Goal: Task Accomplishment & Management: Manage account settings

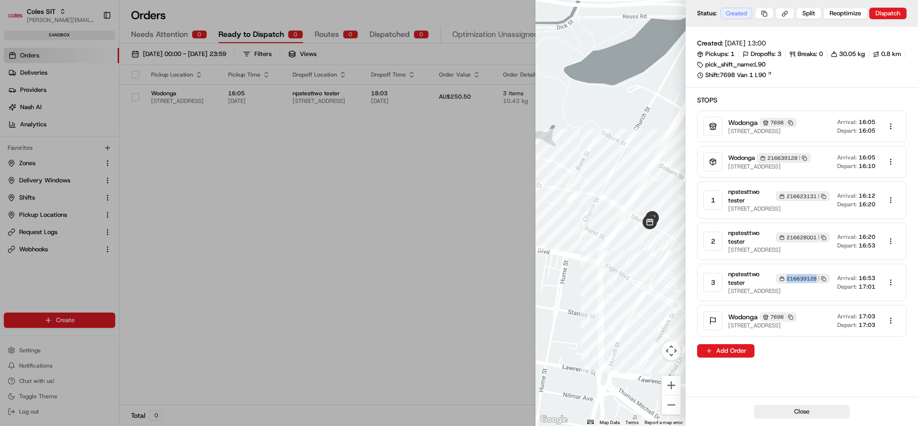
scroll to position [12, 0]
click at [887, 397] on div "Close" at bounding box center [802, 410] width 232 height 29
click at [831, 406] on button "Close" at bounding box center [802, 411] width 96 height 13
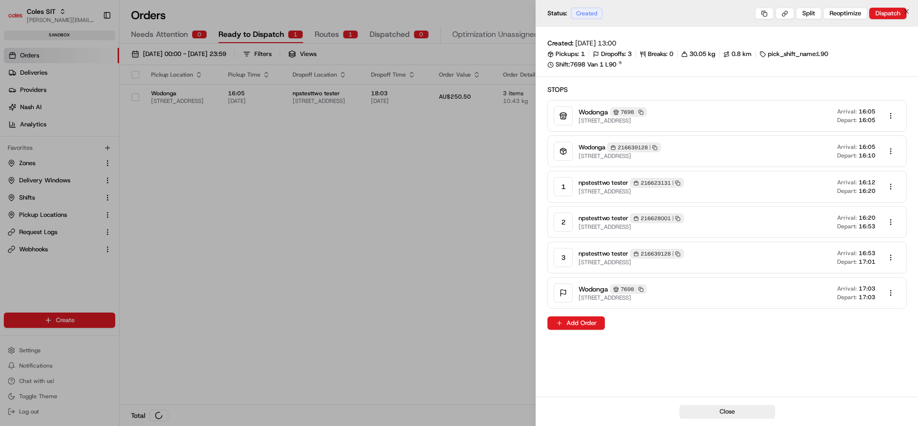
scroll to position [0, 0]
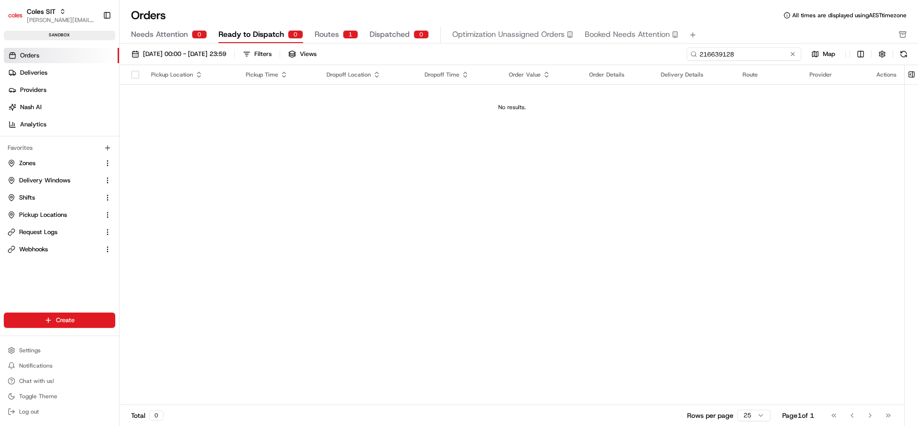
click at [749, 47] on input "216639128" at bounding box center [744, 53] width 115 height 13
paste input "303"
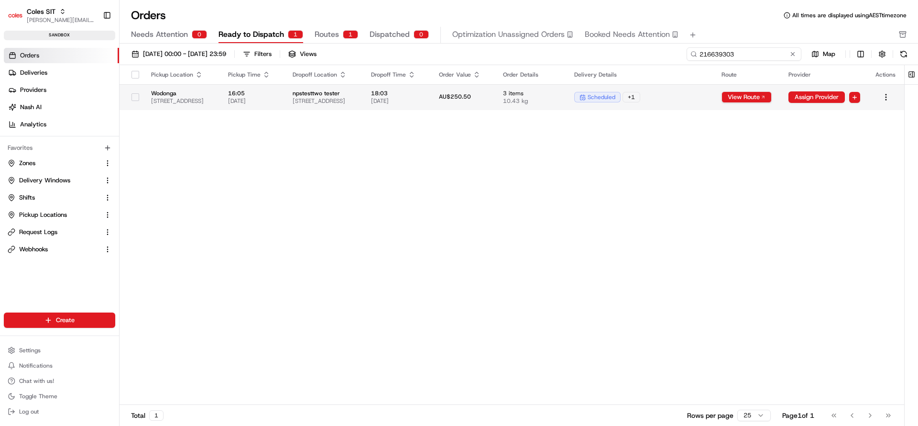
type input "216639303"
click at [559, 91] on span "3 items" at bounding box center [531, 93] width 56 height 8
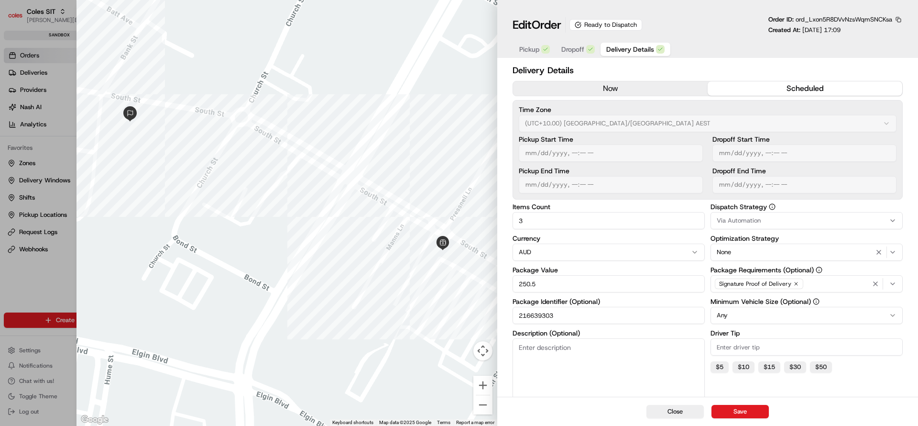
click at [525, 319] on input "216639303" at bounding box center [609, 315] width 192 height 17
click at [676, 410] on button "Close" at bounding box center [675, 411] width 57 height 13
type input "1"
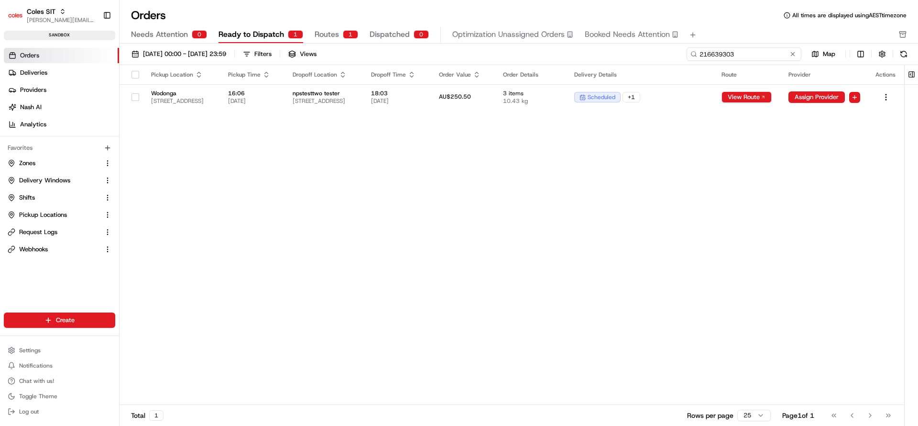
click at [765, 48] on input "216639303" at bounding box center [744, 53] width 115 height 13
click at [347, 93] on span "npstesttwo tester" at bounding box center [324, 93] width 63 height 8
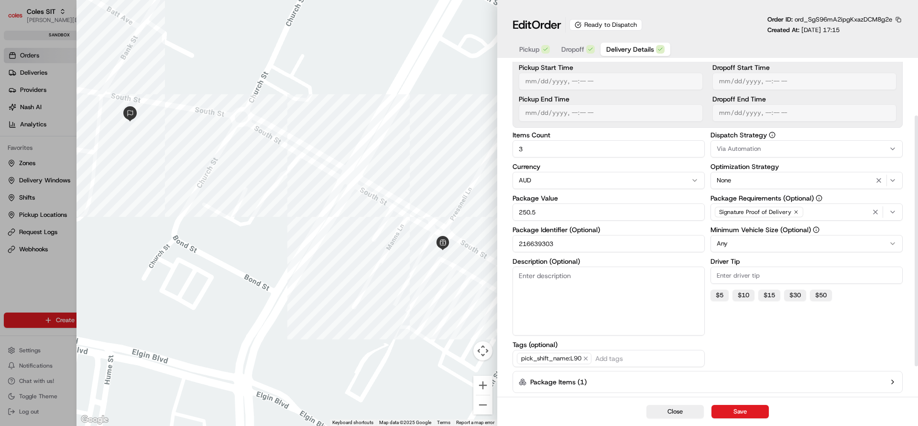
scroll to position [112, 0]
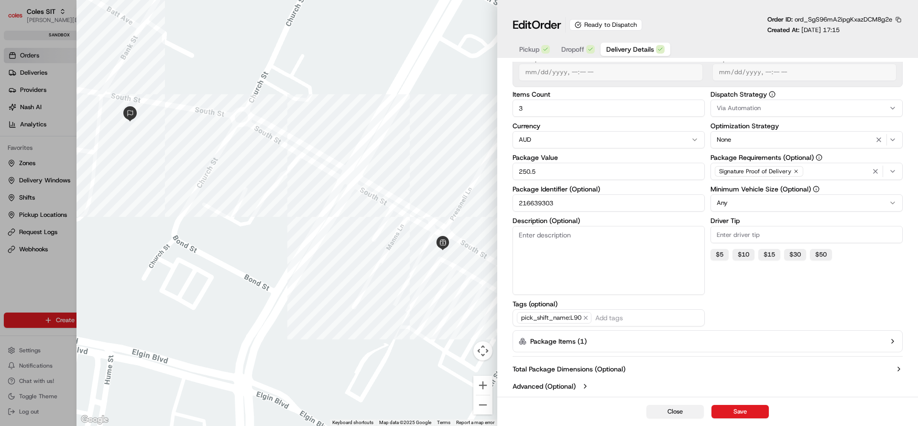
click at [697, 412] on button "Close" at bounding box center [675, 411] width 57 height 13
type input "1"
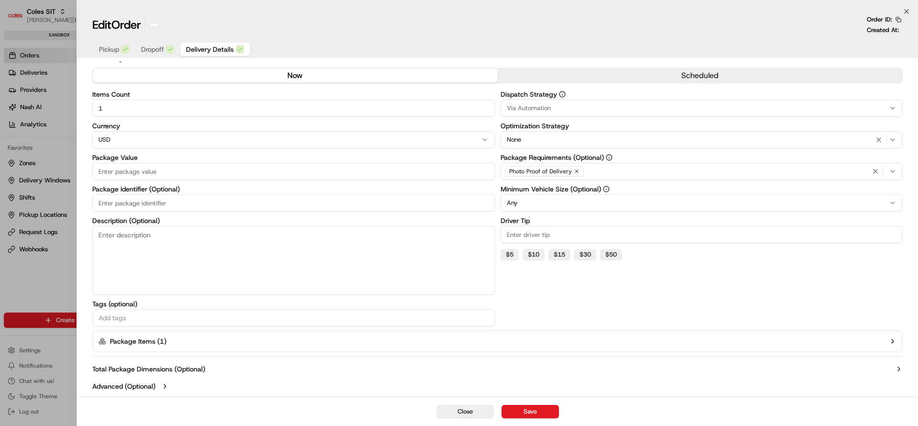
scroll to position [13, 0]
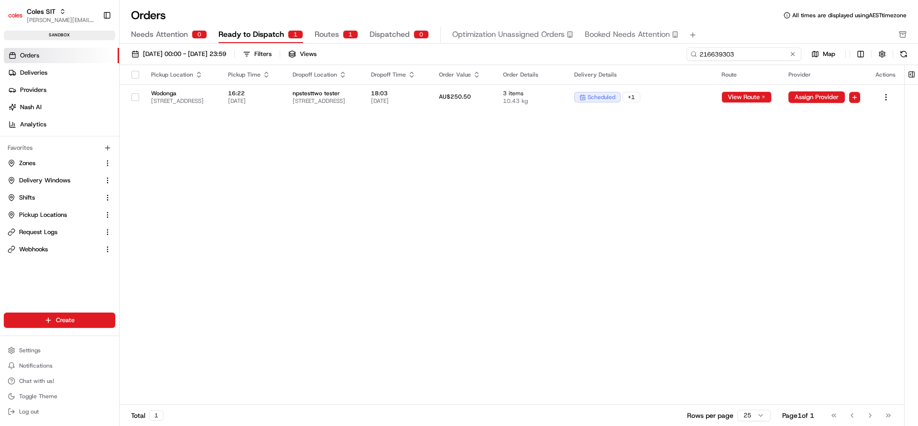
click at [759, 57] on input "216639303" at bounding box center [744, 53] width 115 height 13
paste input "14"
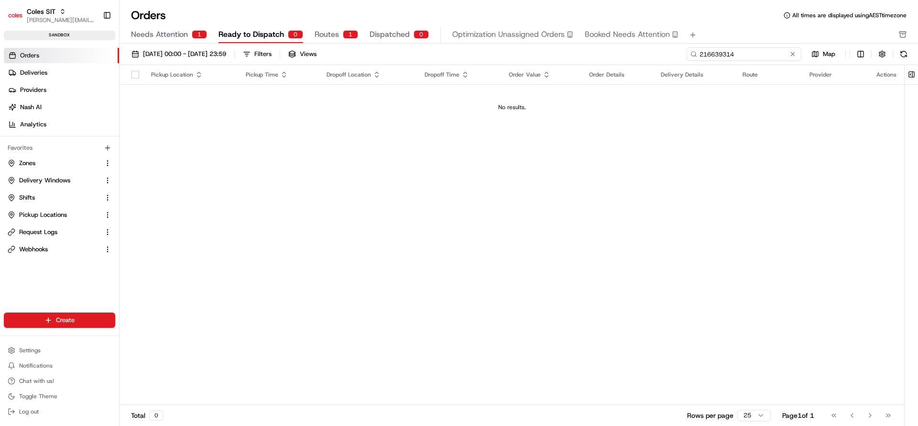
type input "216639314"
click at [401, 115] on td "No results." at bounding box center [512, 107] width 785 height 46
click at [792, 54] on button at bounding box center [793, 54] width 10 height 10
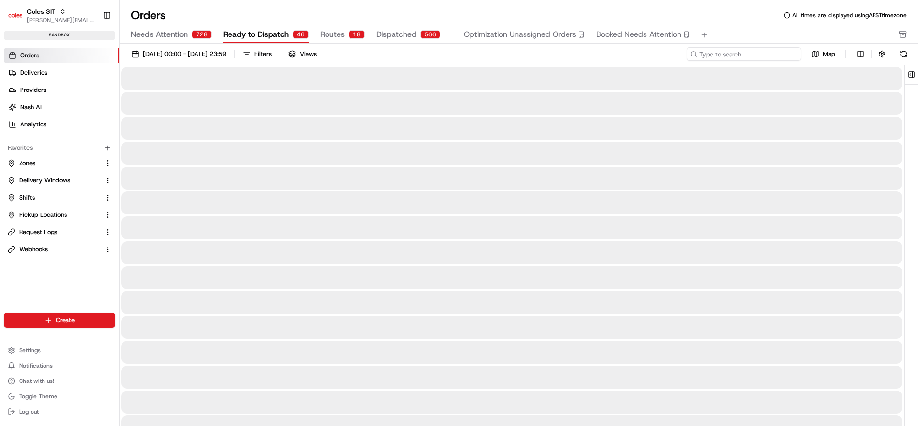
click at [767, 53] on input at bounding box center [744, 53] width 115 height 13
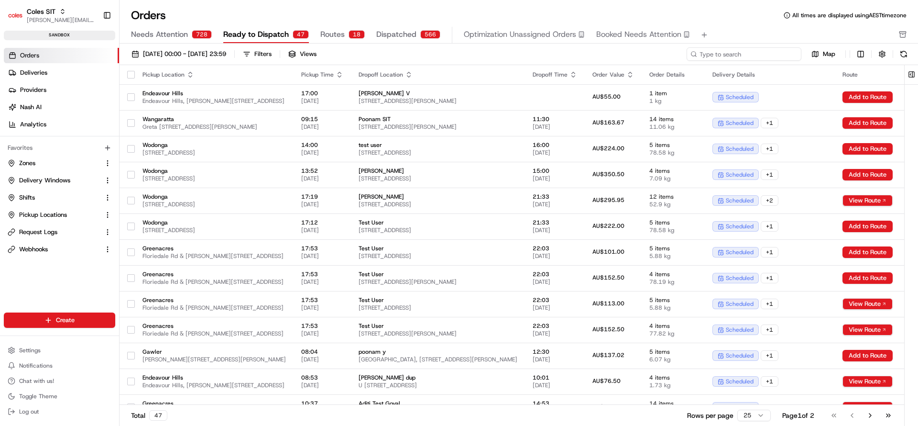
click at [767, 53] on input at bounding box center [744, 53] width 115 height 13
paste input "216639314"
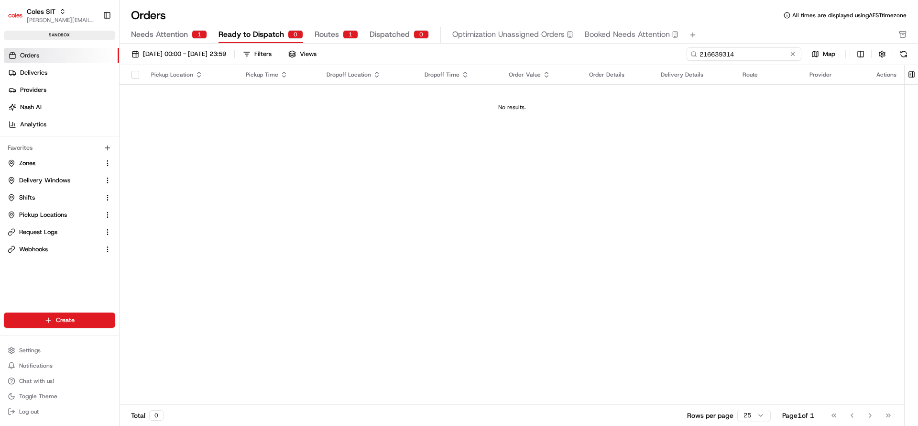
type input "216639314"
click at [268, 31] on span "Ready to Dispatch" at bounding box center [252, 34] width 66 height 11
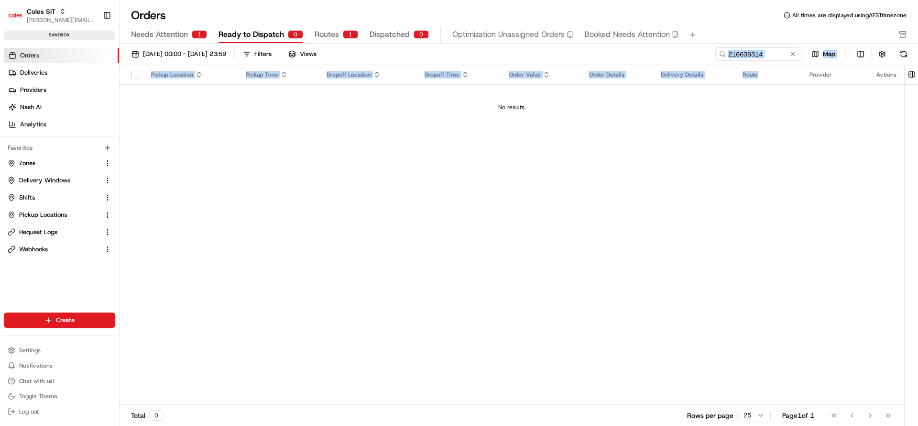
click at [760, 66] on div "[DATE] 00:00 - [DATE] 23:59 Filters Views 216639314 Map Pickup Location Pickup …" at bounding box center [519, 238] width 799 height 388
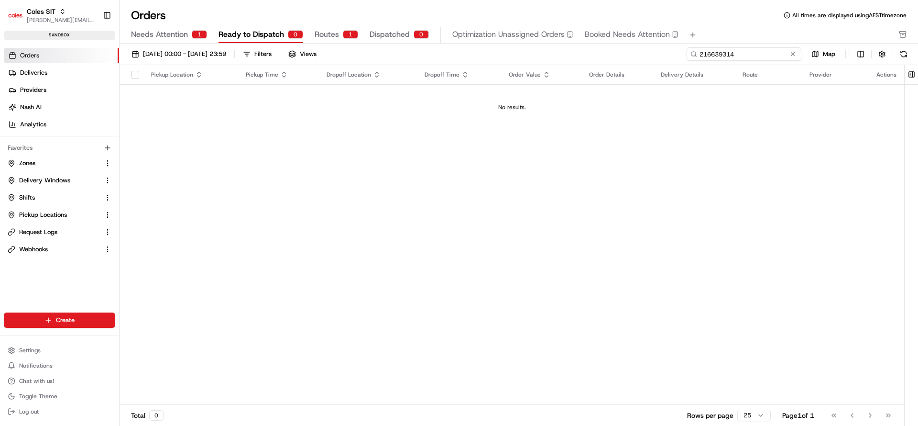
click at [759, 55] on input "216639314" at bounding box center [744, 53] width 115 height 13
click at [156, 30] on span "Needs Attention" at bounding box center [159, 34] width 57 height 11
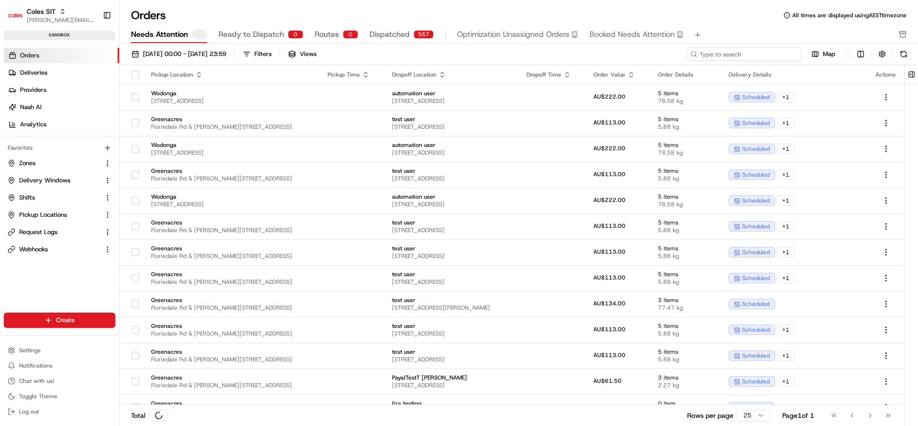
click at [748, 55] on input at bounding box center [744, 53] width 115 height 13
paste input "216639314"
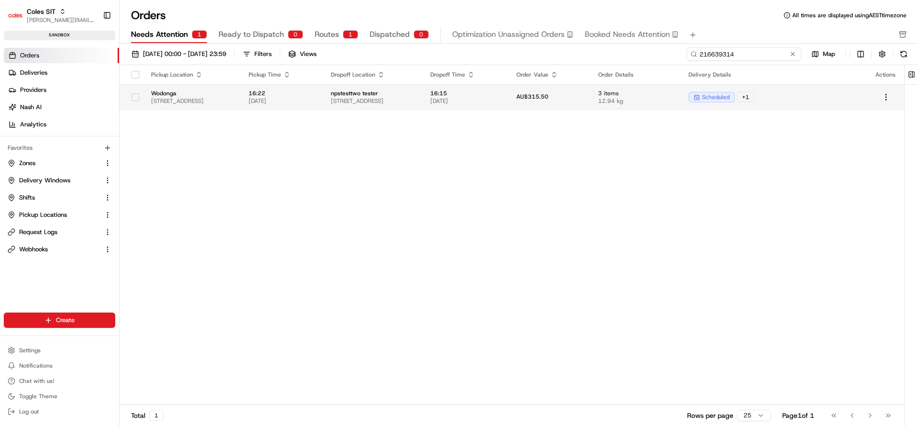
type input "216639314"
click at [509, 101] on td "16:15 26/08/2025" at bounding box center [466, 97] width 86 height 26
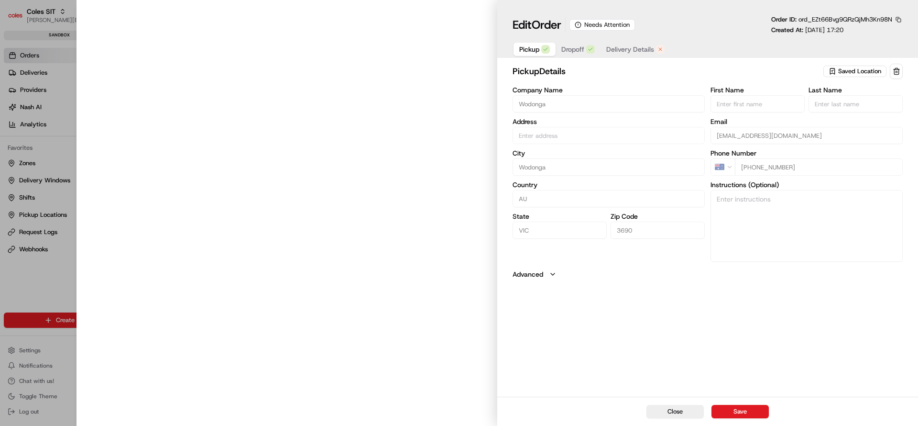
type input "[STREET_ADDRESS]"
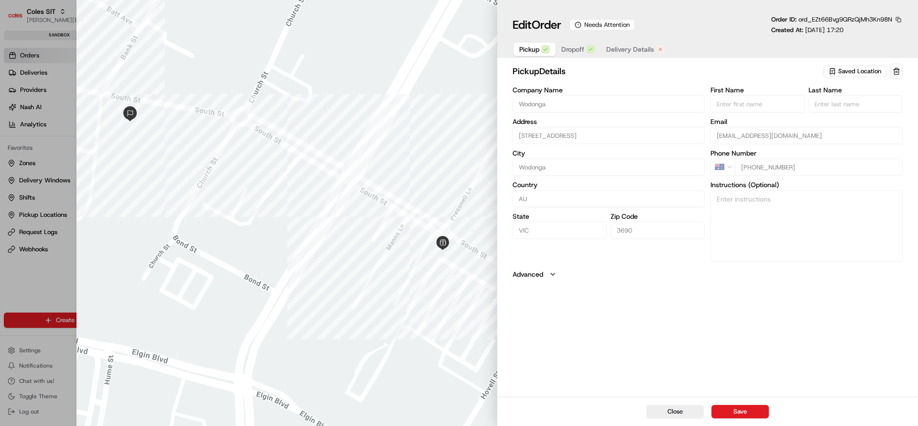
click at [626, 49] on span "Delivery Details" at bounding box center [630, 49] width 48 height 10
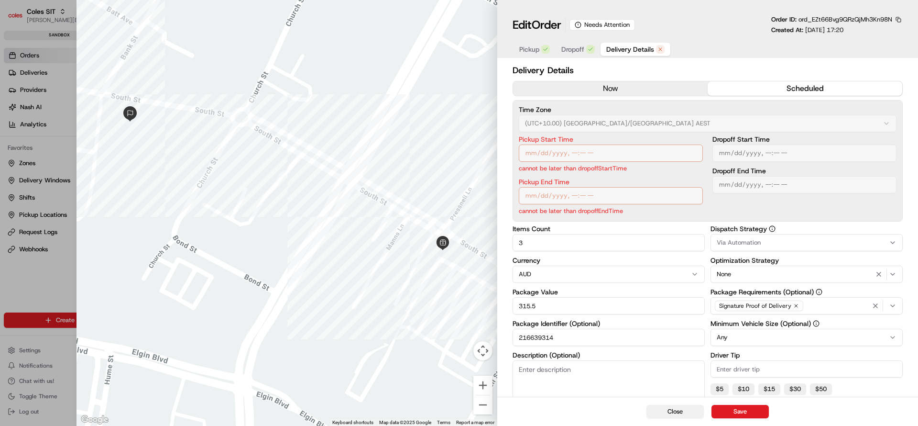
click at [696, 412] on button "Close" at bounding box center [675, 411] width 57 height 13
type input "1"
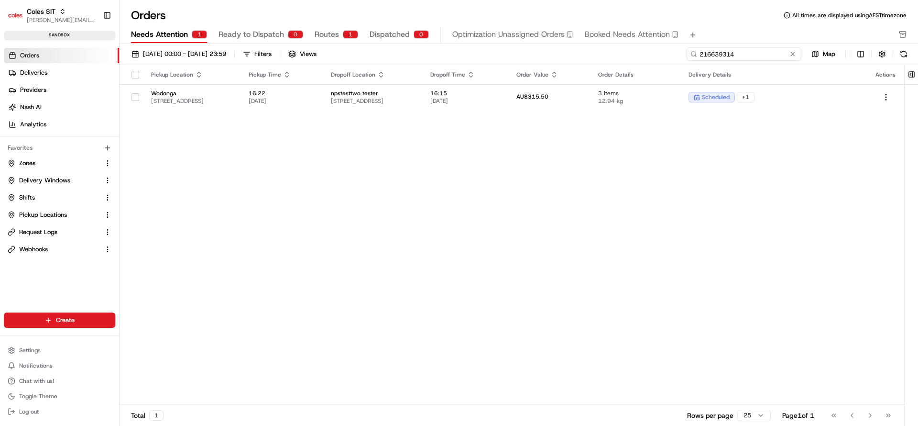
click at [774, 55] on input "216639314" at bounding box center [744, 53] width 115 height 13
paste input "1135"
type input "216631135"
click at [797, 52] on button at bounding box center [793, 54] width 10 height 10
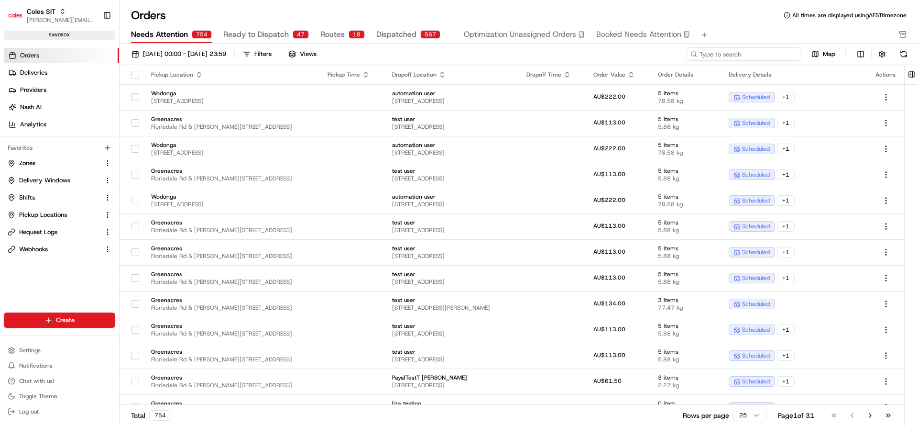
click at [751, 56] on input at bounding box center [744, 53] width 115 height 13
paste input "216631135"
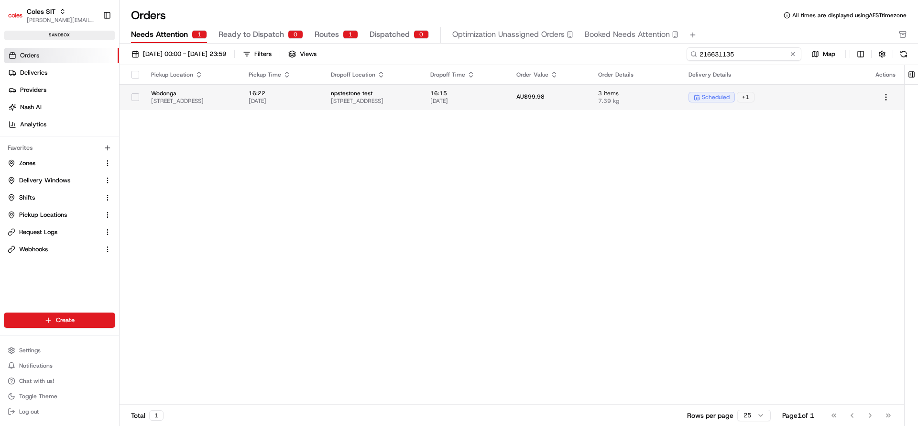
type input "216631135"
click at [230, 96] on div "Wodonga 1-13 South St, Wodonga VIC 3690, Australia" at bounding box center [192, 96] width 82 height 15
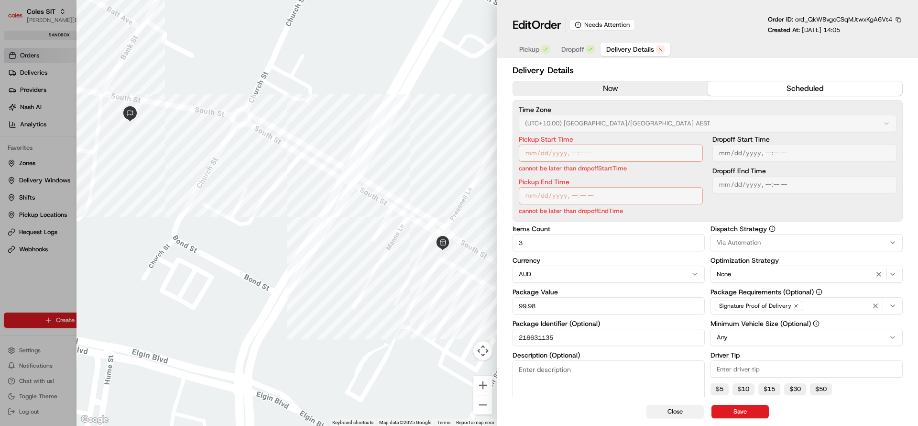
click at [690, 409] on button "Close" at bounding box center [675, 411] width 57 height 13
type input "1"
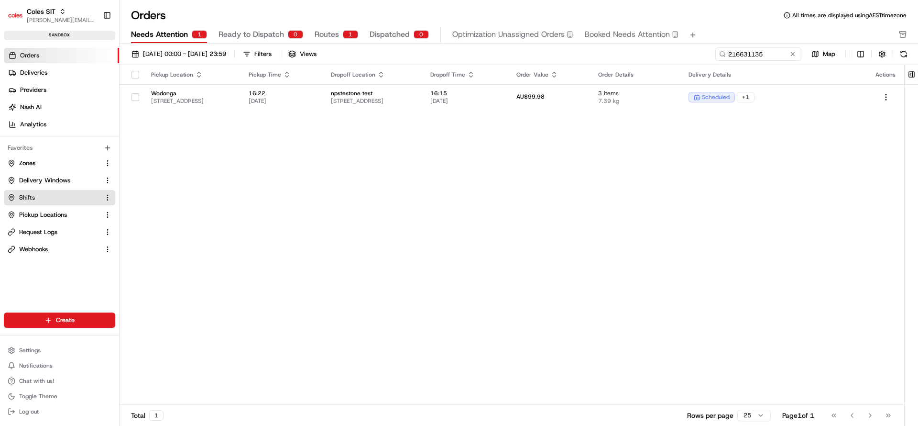
click at [48, 195] on link "Shifts" at bounding box center [54, 197] width 92 height 9
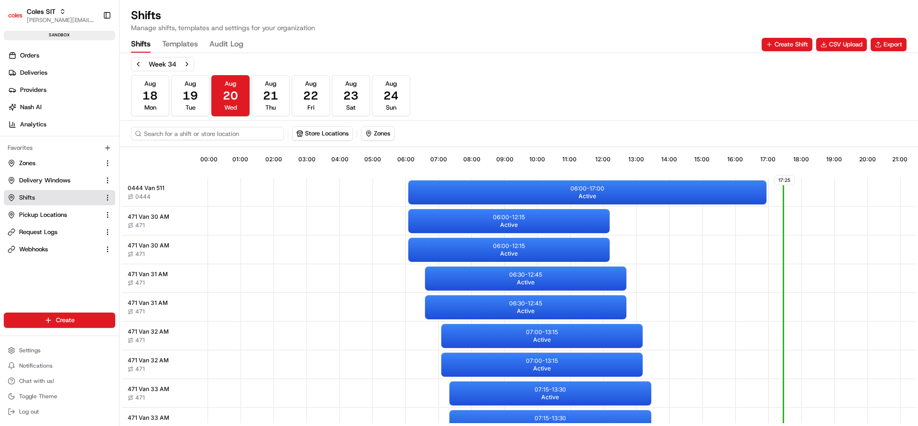
click at [209, 130] on input at bounding box center [207, 133] width 153 height 13
type input "l90"
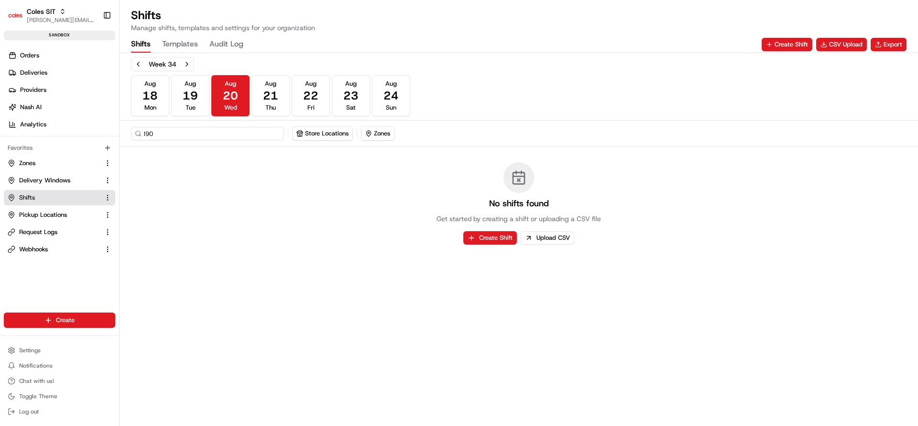
click at [164, 133] on input "l90" at bounding box center [207, 133] width 153 height 13
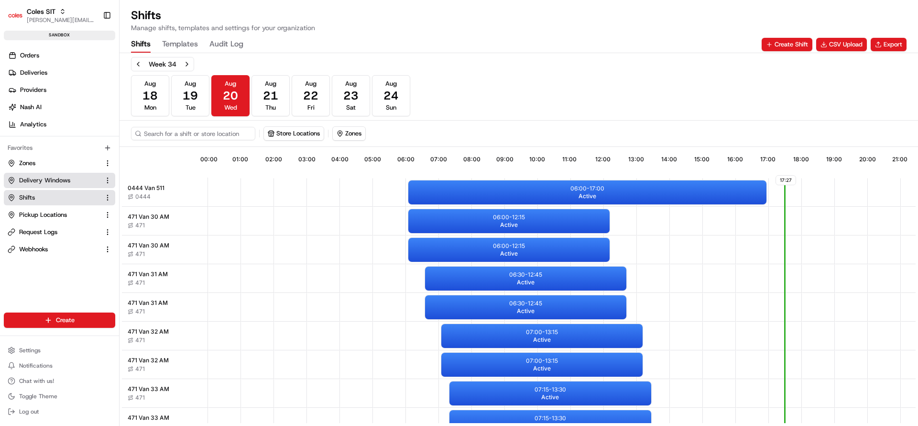
click at [36, 178] on span "Delivery Windows" at bounding box center [44, 180] width 51 height 9
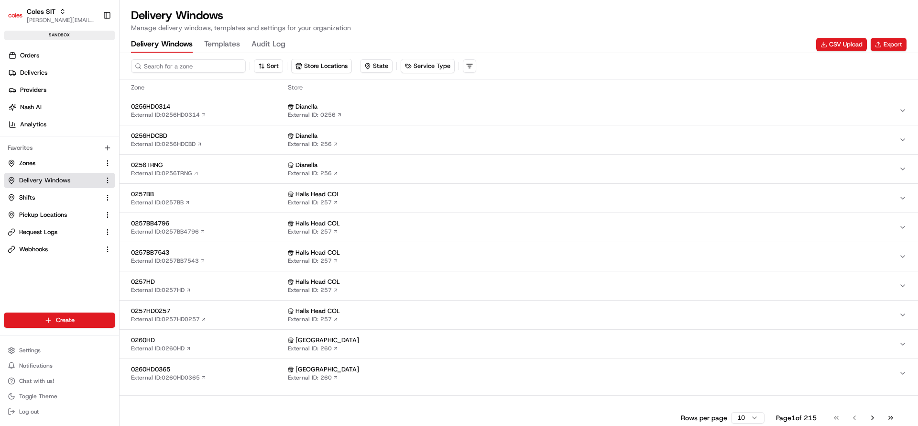
click at [186, 71] on input at bounding box center [188, 65] width 115 height 13
type input "7698"
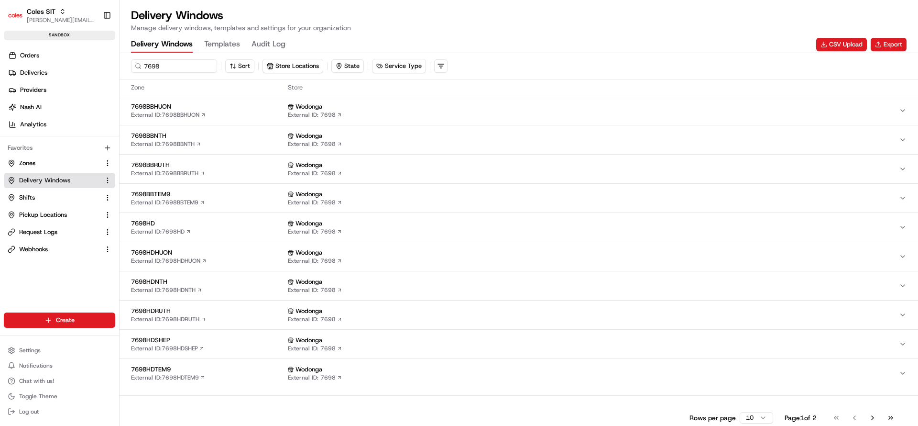
click at [238, 227] on span "7698HD" at bounding box center [207, 223] width 153 height 9
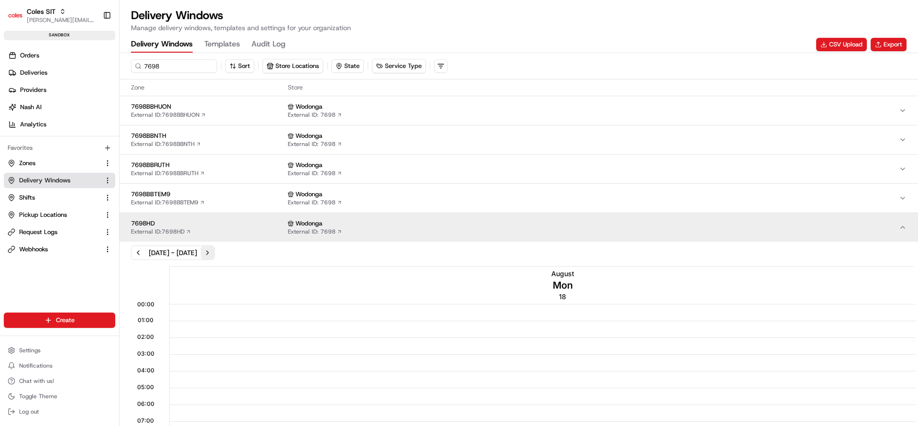
click at [214, 252] on button "Next week" at bounding box center [207, 252] width 13 height 13
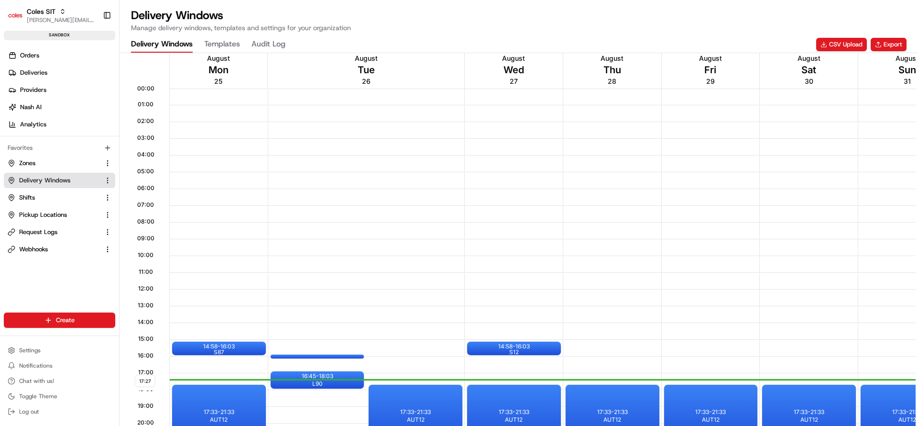
scroll to position [359, 0]
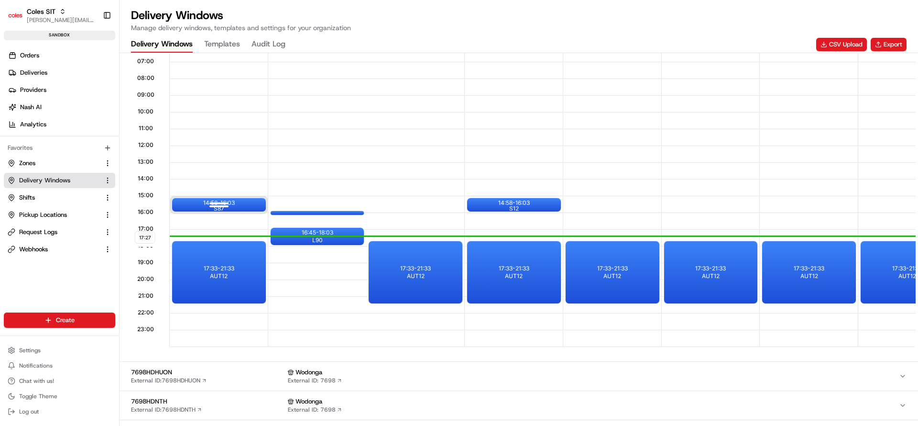
click at [236, 203] on div at bounding box center [219, 205] width 38 height 12
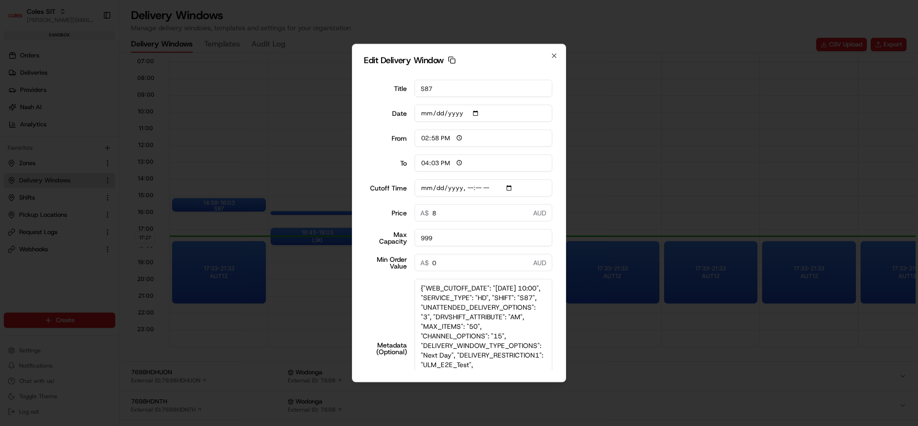
drag, startPoint x: 547, startPoint y: 320, endPoint x: 603, endPoint y: 453, distance: 144.4
click at [603, 425] on html "Coles SIT nirbhay.palsingh@coles.com.au Toggle Sidebar sandbox Orders Deliverie…" at bounding box center [459, 213] width 918 height 426
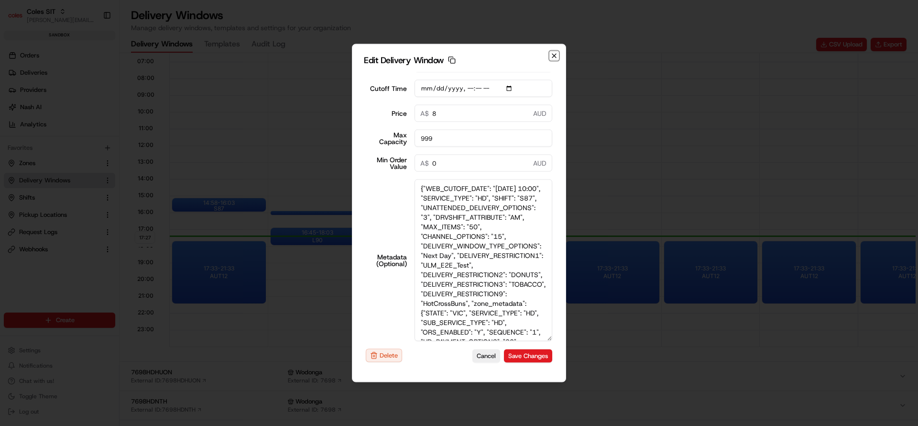
drag, startPoint x: 555, startPoint y: 57, endPoint x: 561, endPoint y: 55, distance: 6.7
click at [556, 56] on icon "button" at bounding box center [554, 56] width 8 height 8
type input "2025-08-20"
type input "17:28"
type input "18:28"
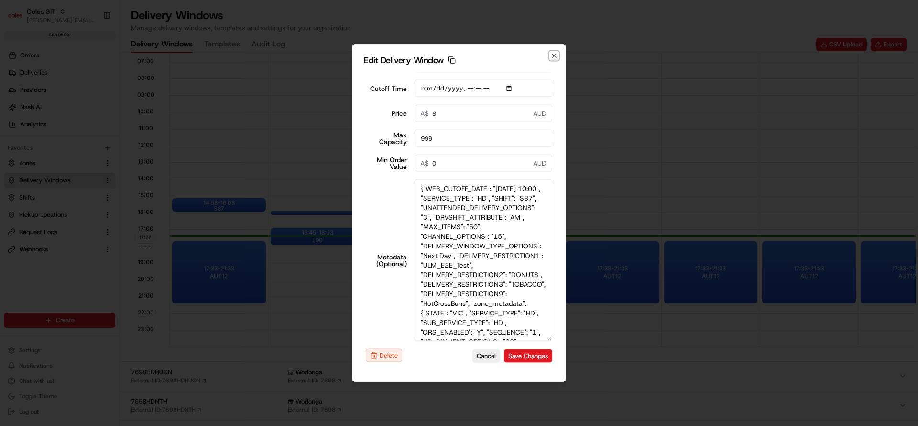
type input "2025-08-25T10:10"
type input "0"
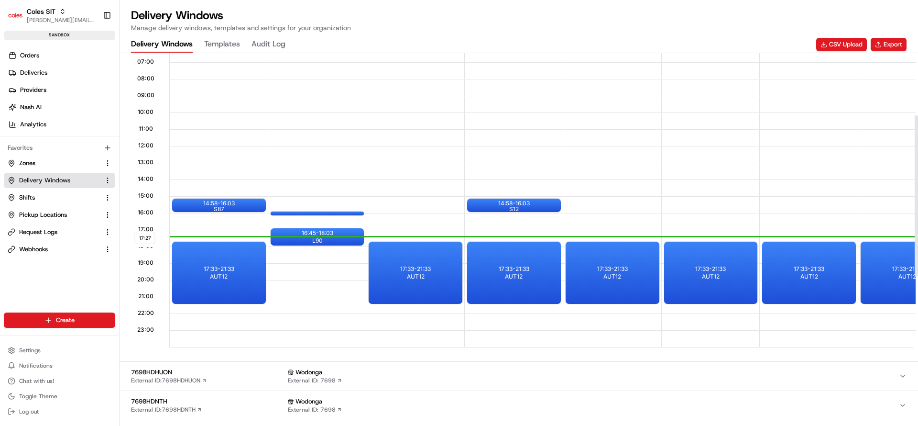
scroll to position [143, 0]
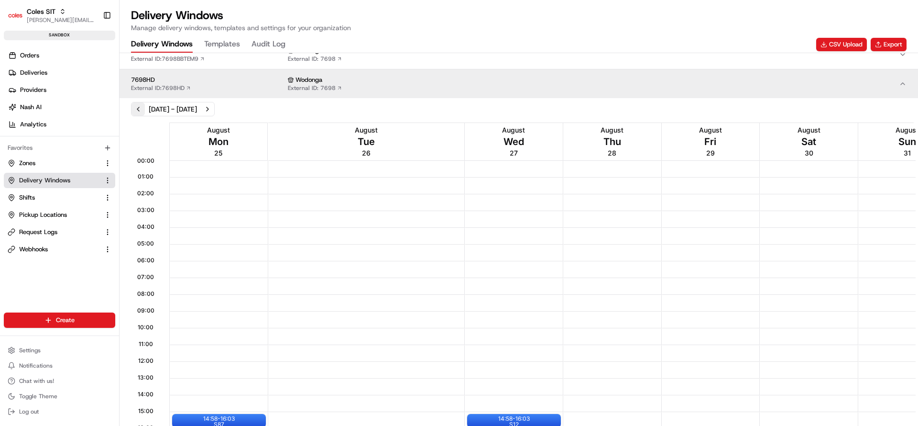
click at [138, 107] on button "Previous week" at bounding box center [138, 108] width 13 height 13
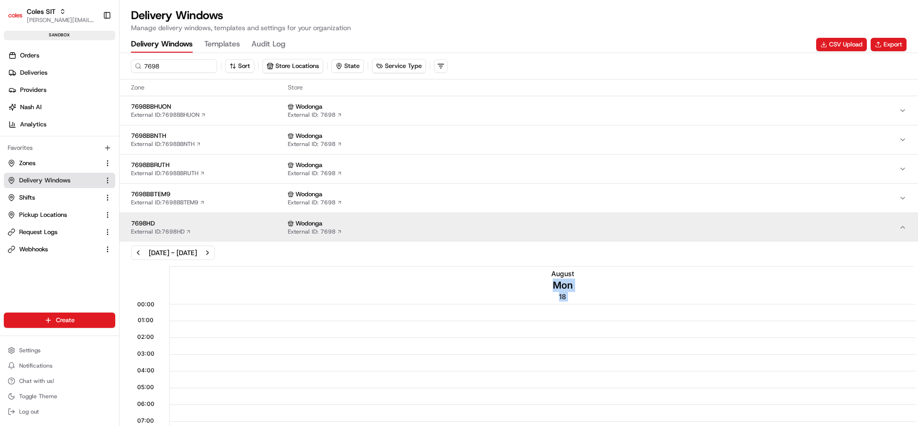
drag, startPoint x: 767, startPoint y: 293, endPoint x: 844, endPoint y: 268, distance: 81.4
drag, startPoint x: 785, startPoint y: 259, endPoint x: 821, endPoint y: 247, distance: 37.4
click at [916, 254] on div "Aug 18, 2025 - Aug 24, 2025" at bounding box center [519, 252] width 799 height 14
drag, startPoint x: 838, startPoint y: 251, endPoint x: 902, endPoint y: 243, distance: 65.0
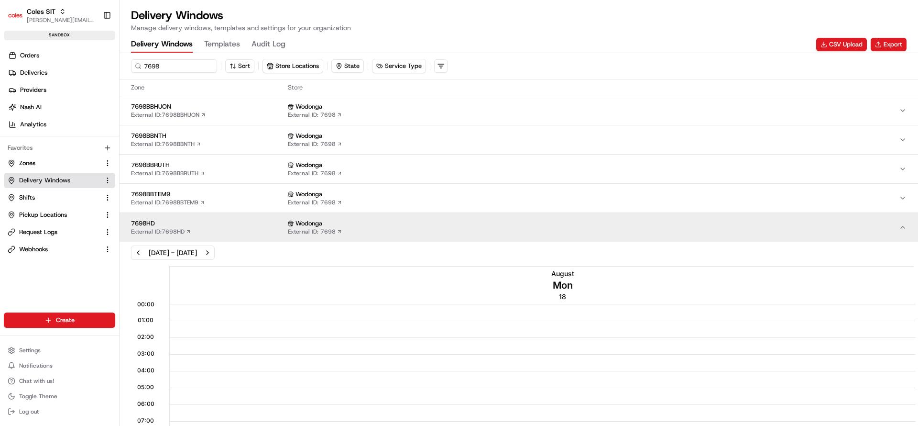
click at [911, 246] on div "Aug 18, 2025 - Aug 24, 2025" at bounding box center [519, 252] width 799 height 14
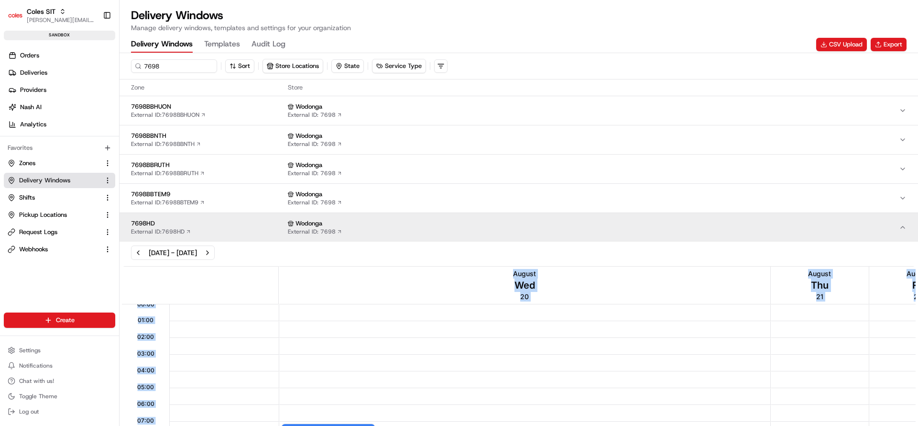
scroll to position [0, 2013]
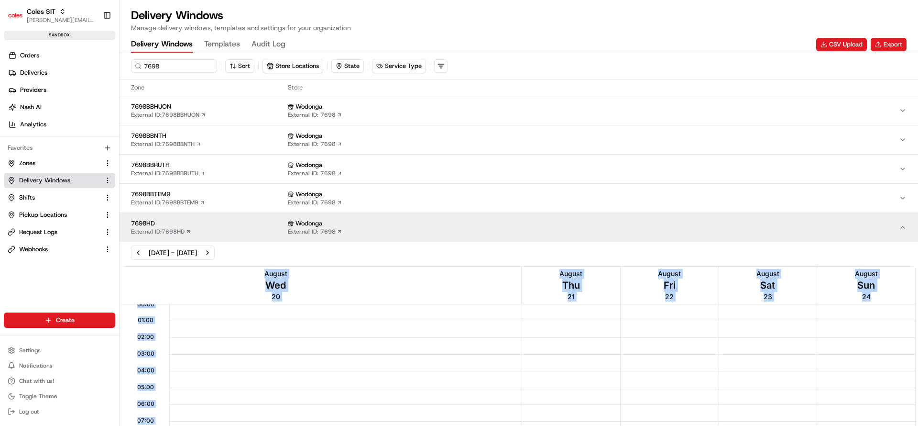
drag, startPoint x: 652, startPoint y: 335, endPoint x: 918, endPoint y: 343, distance: 266.0
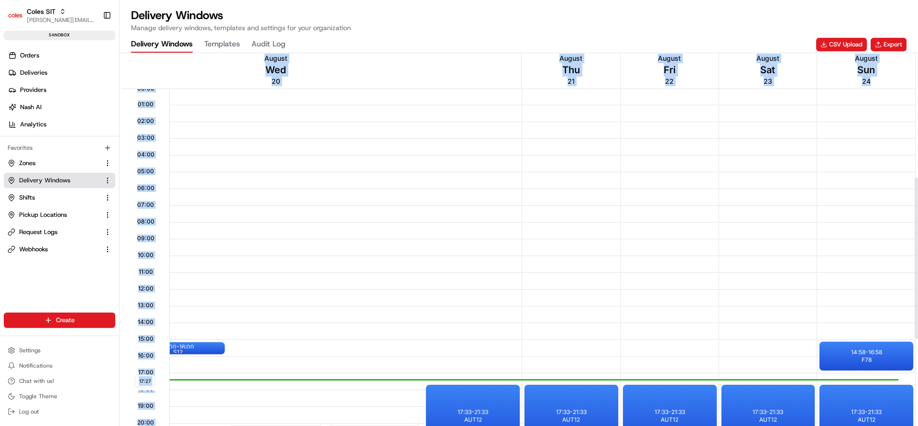
scroll to position [287, 0]
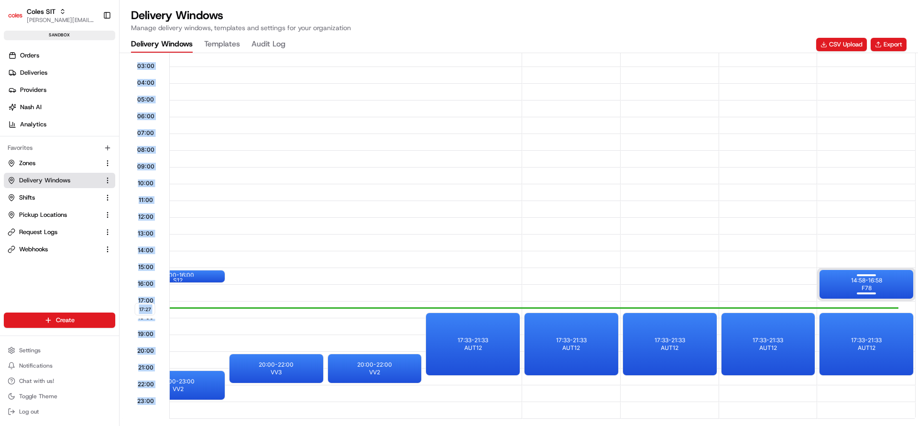
click at [882, 285] on div "14:58 - 16:58 F78" at bounding box center [867, 284] width 94 height 29
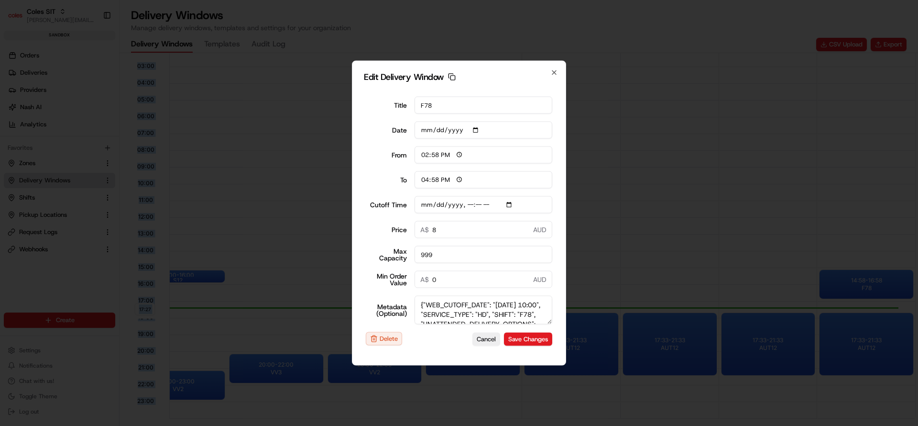
drag, startPoint x: 549, startPoint y: 319, endPoint x: 598, endPoint y: 396, distance: 92.1
click at [598, 396] on body "Coles SIT nirbhay.palsingh@coles.com.au Toggle Sidebar sandbox Orders Deliverie…" at bounding box center [459, 213] width 918 height 426
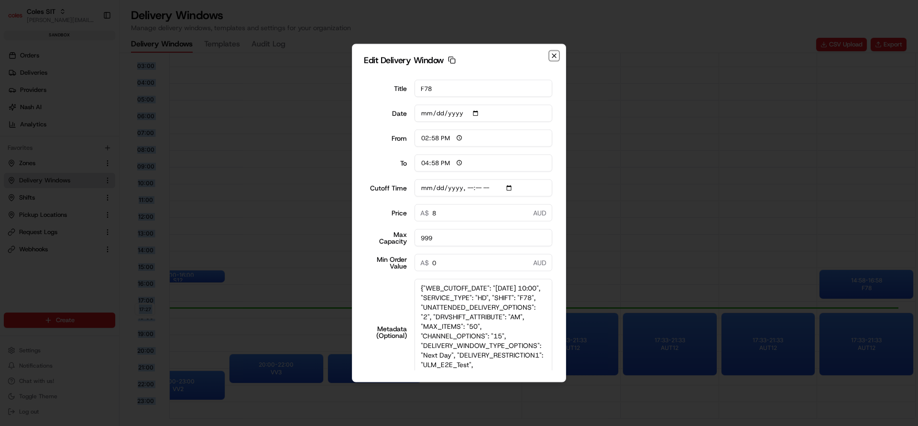
click at [557, 53] on icon "button" at bounding box center [554, 56] width 8 height 8
type input "2025-08-20"
type input "17:28"
type input "18:28"
type input "2025-08-23T10:10"
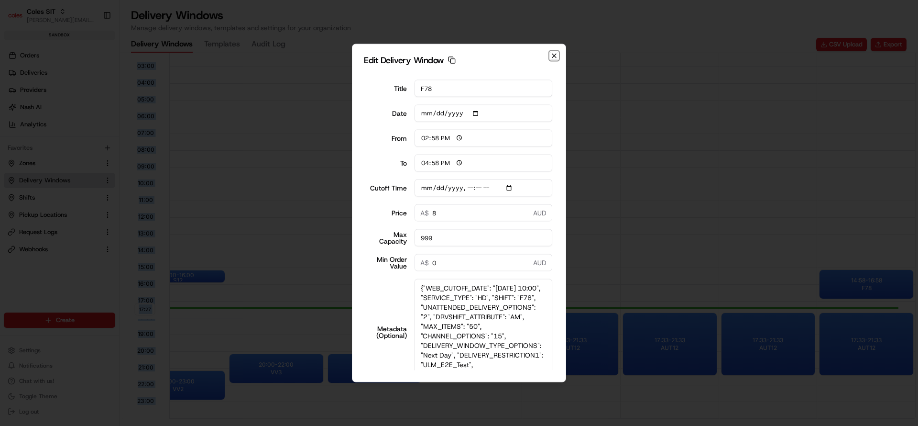
type input "0"
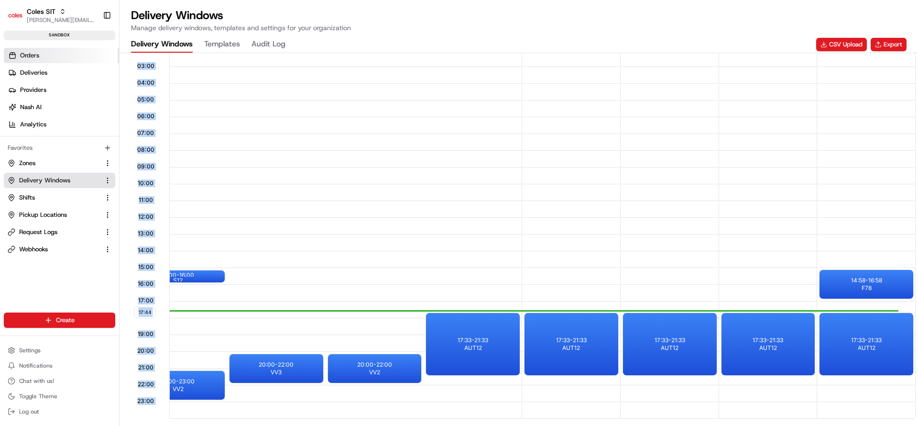
click at [20, 55] on link "Orders" at bounding box center [61, 55] width 115 height 15
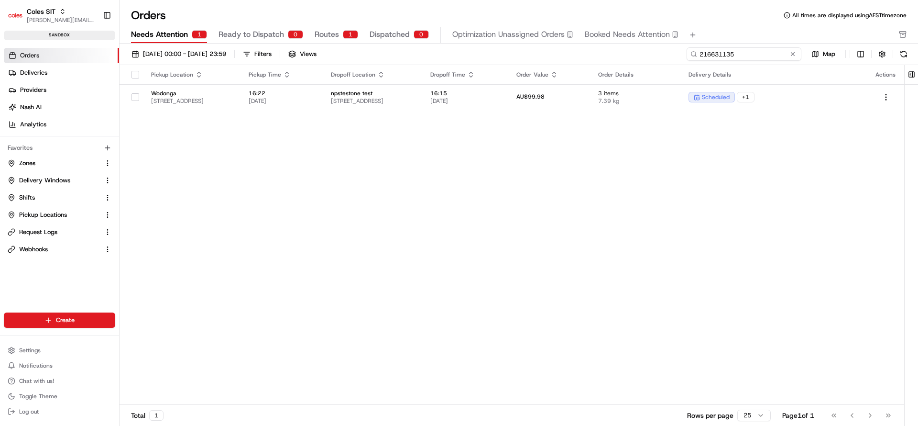
click at [771, 53] on input "216631135" at bounding box center [744, 53] width 115 height 13
paste input "9324"
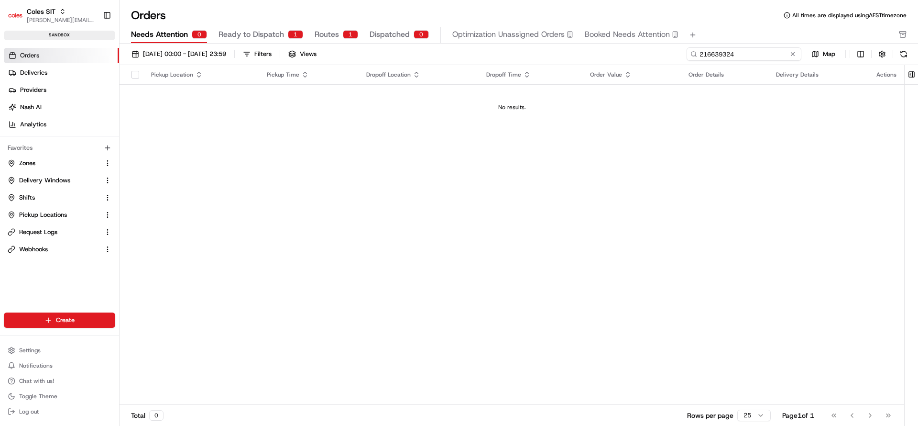
type input "216639324"
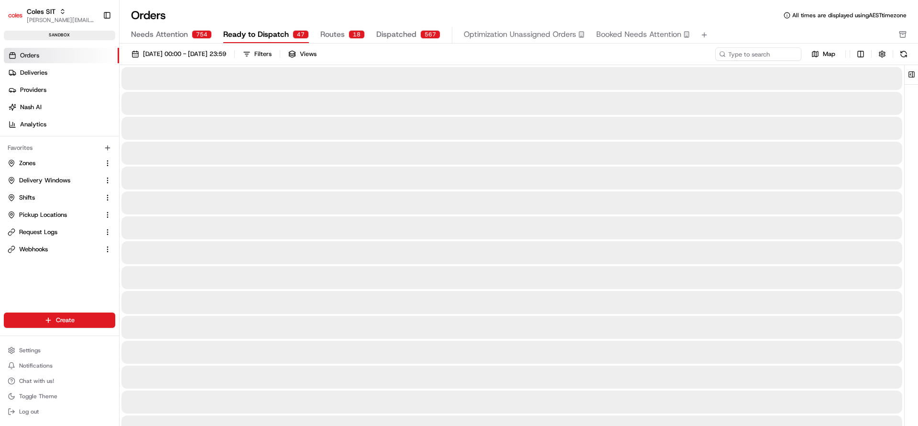
click at [271, 32] on span "Ready to Dispatch" at bounding box center [256, 34] width 66 height 11
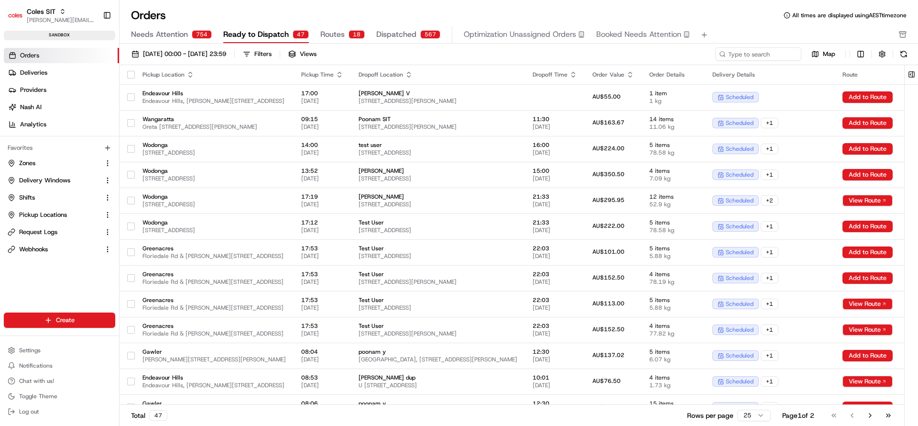
click at [752, 46] on div "01/08/2025 00:00 - 31/08/2025 23:59 Filters Views Map Pickup Location Pickup Ti…" at bounding box center [519, 238] width 799 height 388
click at [757, 52] on input at bounding box center [744, 53] width 115 height 13
paste input "216639324"
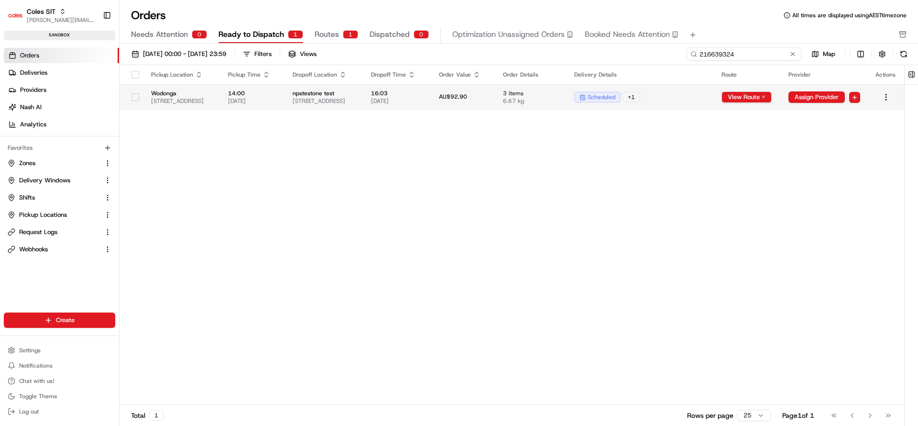
type input "216639324"
click at [488, 100] on div "AU$92.90" at bounding box center [463, 97] width 49 height 9
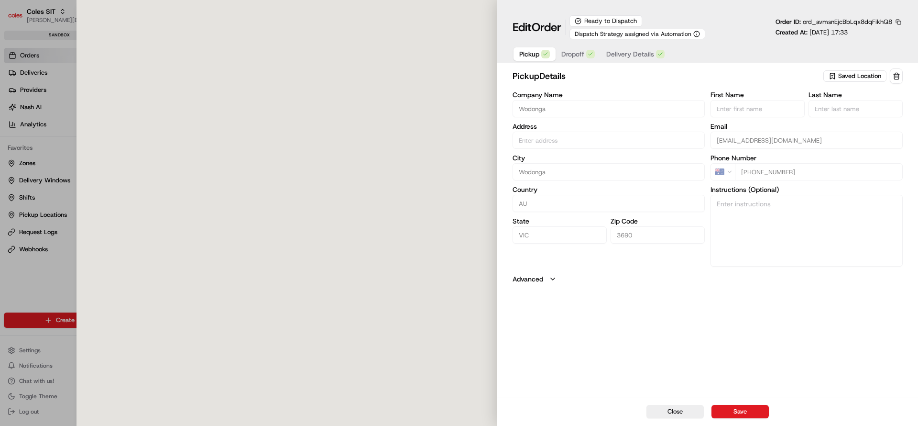
type input "[STREET_ADDRESS]"
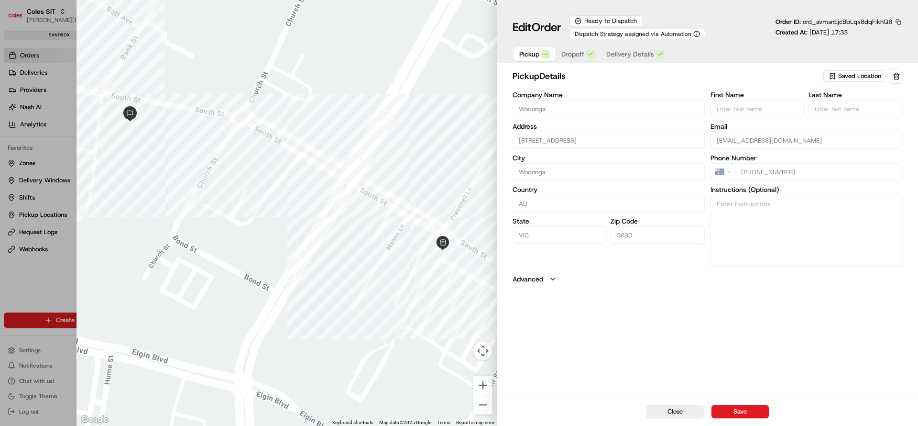
click at [628, 46] on div "Pickup Dropoff Delivery Details" at bounding box center [592, 53] width 159 height 17
click at [632, 49] on button "Delivery Details" at bounding box center [636, 53] width 70 height 13
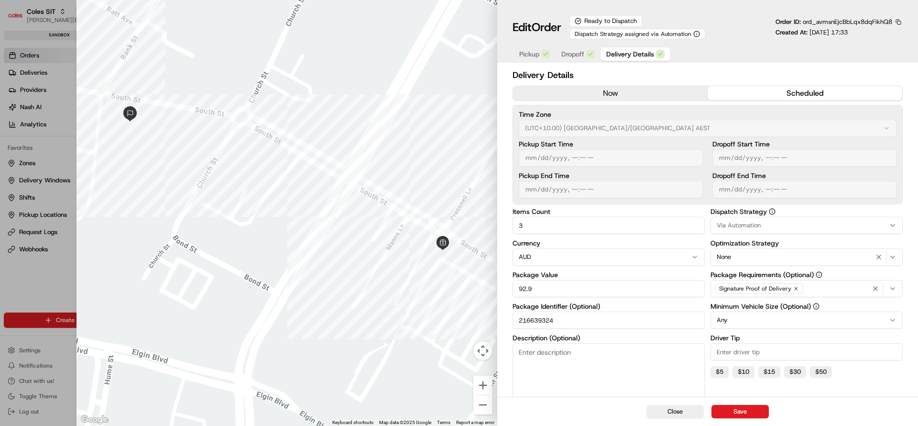
click at [632, 49] on span "Delivery Details" at bounding box center [630, 54] width 48 height 10
click at [668, 411] on button "Close" at bounding box center [675, 411] width 57 height 13
type input "1"
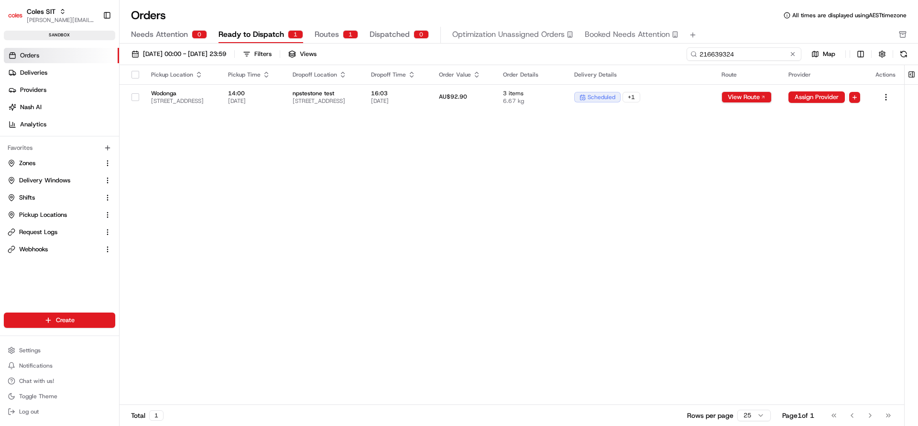
click at [737, 54] on input "216639324" at bounding box center [744, 53] width 115 height 13
click at [795, 49] on button at bounding box center [793, 54] width 10 height 10
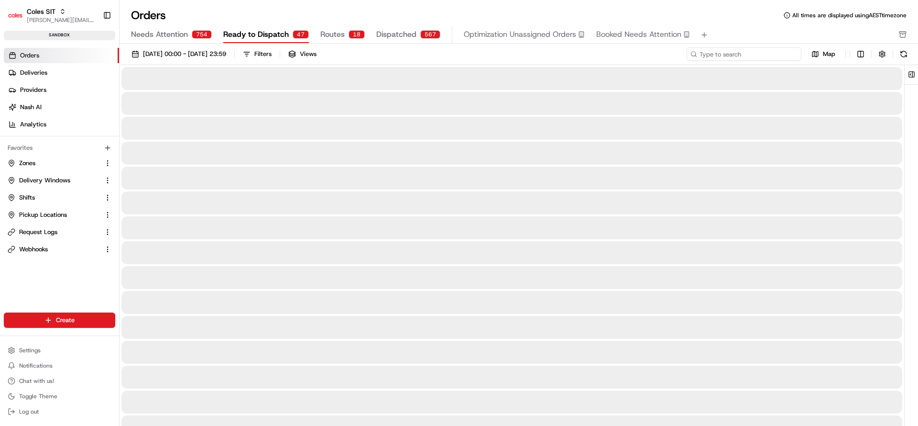
click at [777, 55] on input at bounding box center [744, 53] width 115 height 13
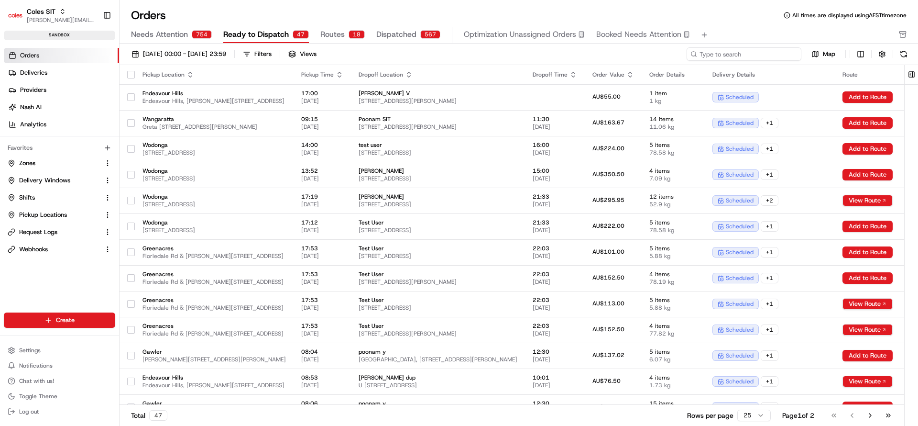
click at [777, 55] on input at bounding box center [744, 53] width 115 height 13
paste input "216639324"
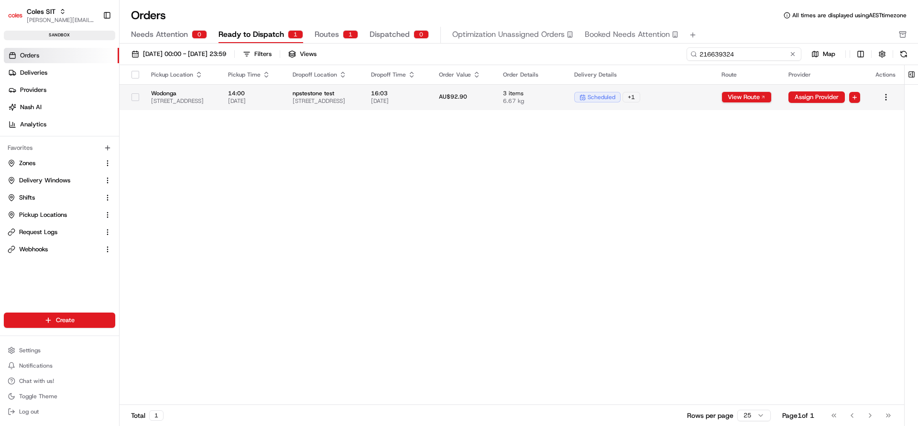
type input "216639324"
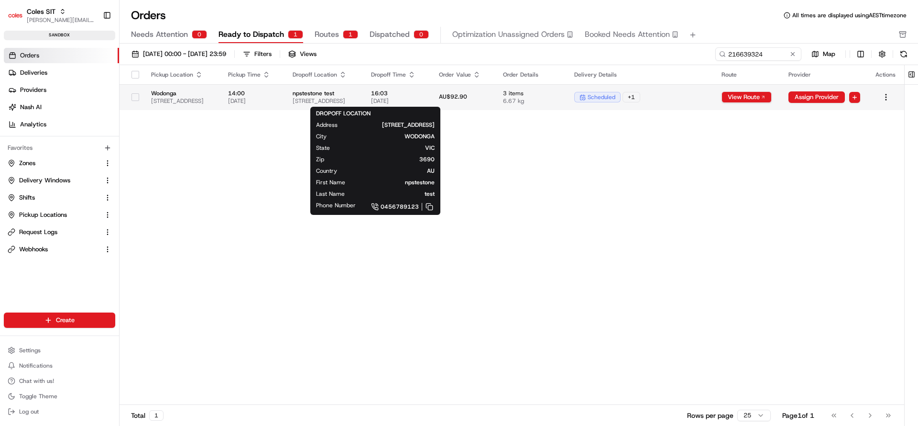
click at [356, 90] on span "npstestone test" at bounding box center [324, 93] width 63 height 8
